Goal: Navigation & Orientation: Find specific page/section

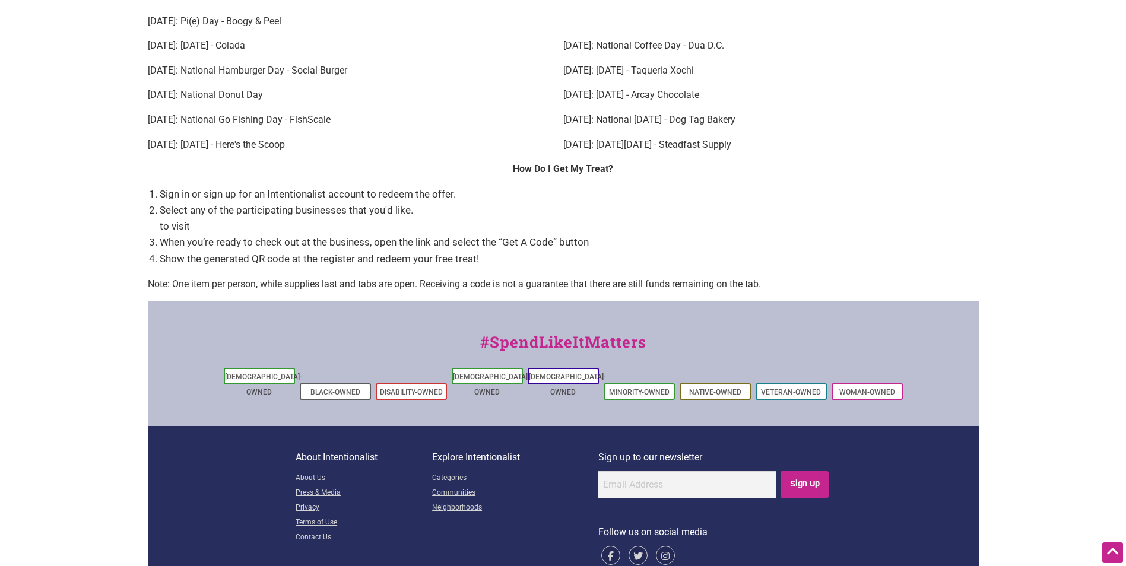
scroll to position [1653, 0]
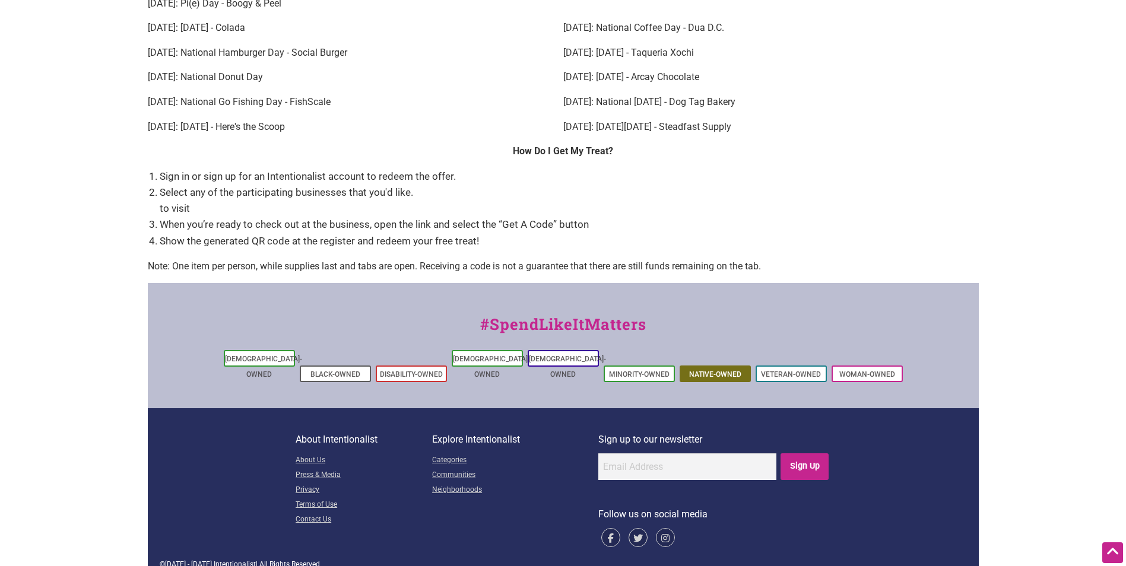
click at [722, 370] on link "Native-Owned" at bounding box center [715, 374] width 52 height 8
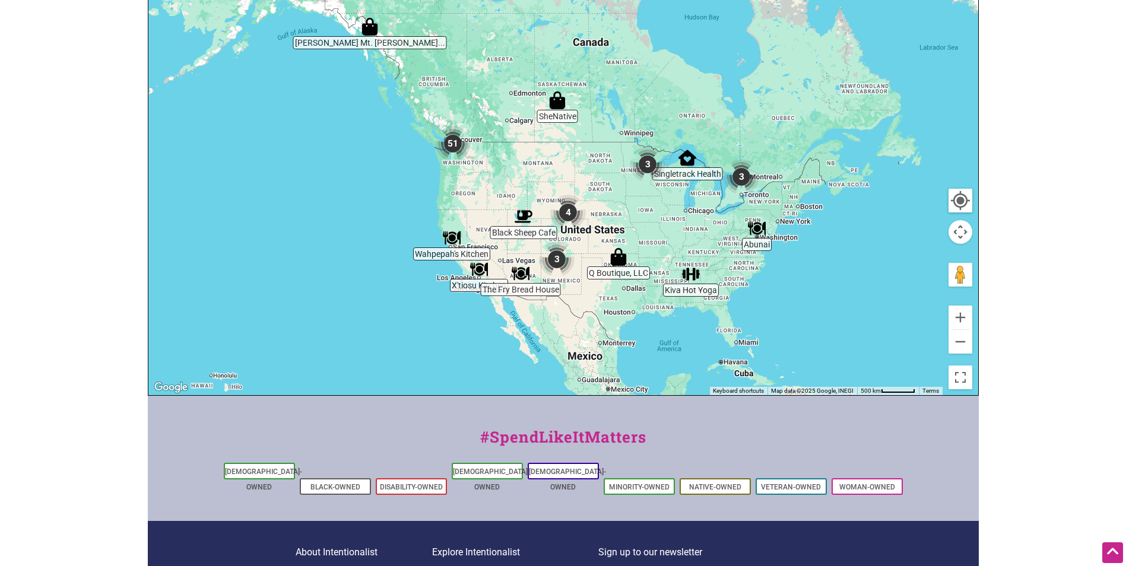
scroll to position [422, 0]
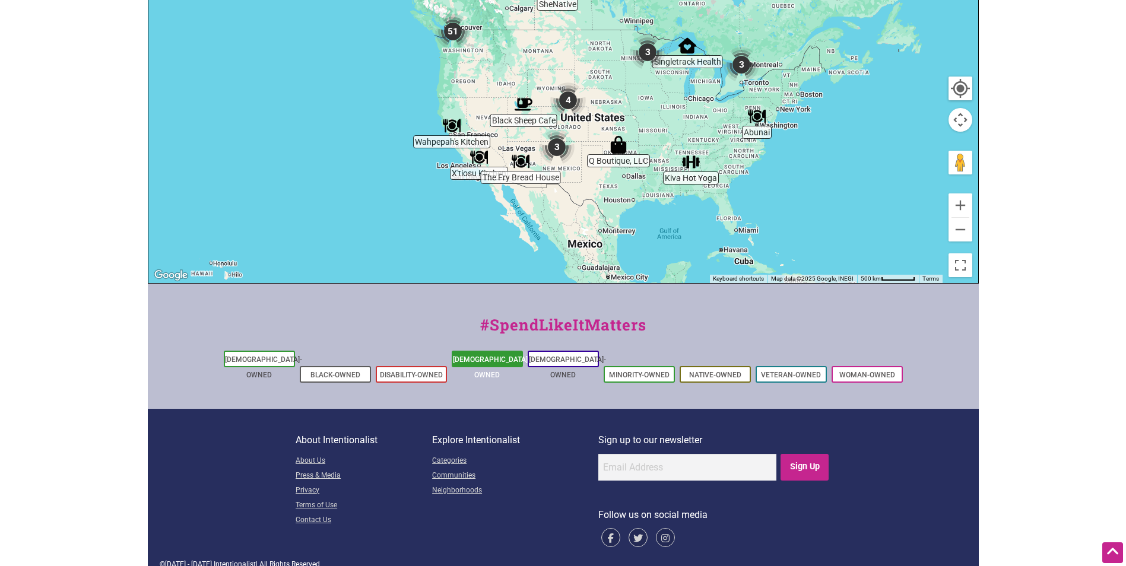
click at [484, 361] on link "[DEMOGRAPHIC_DATA]-Owned" at bounding box center [491, 368] width 77 height 24
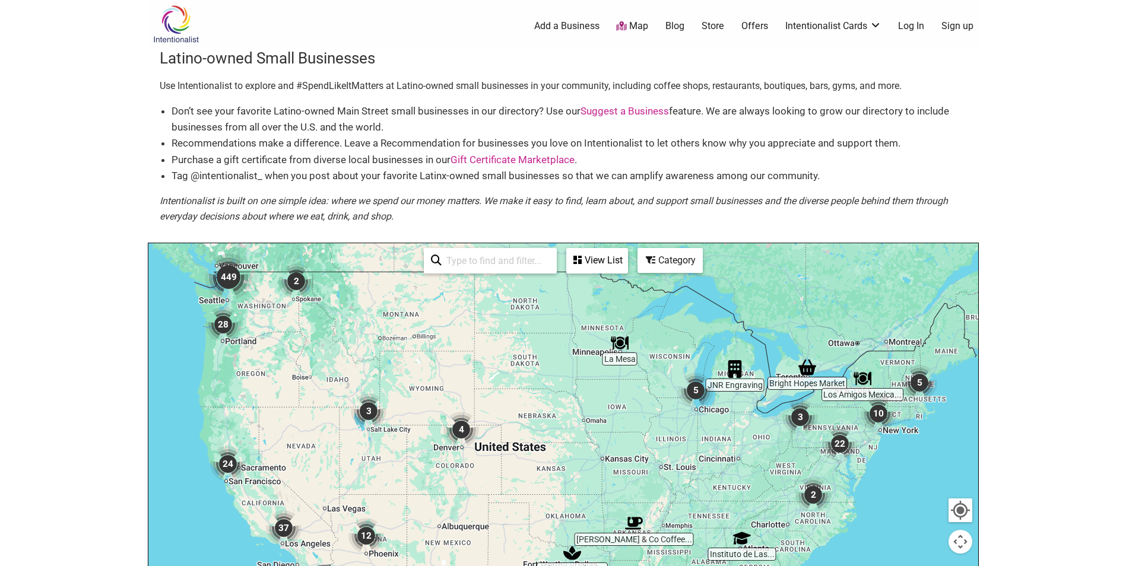
click at [176, 26] on img at bounding box center [176, 24] width 56 height 39
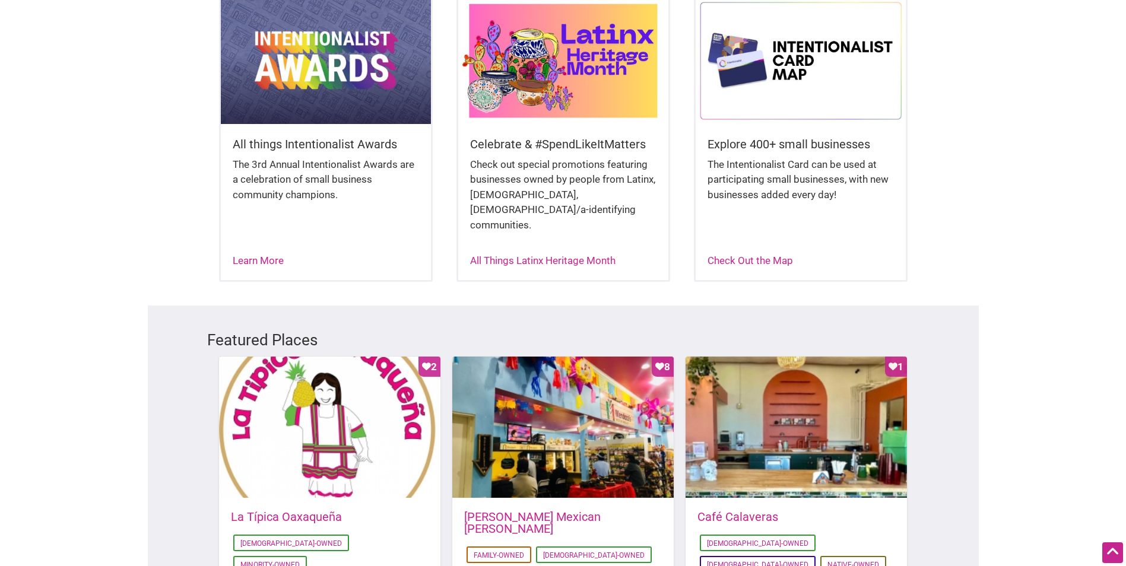
scroll to position [340, 0]
